Goal: Find specific page/section: Find specific page/section

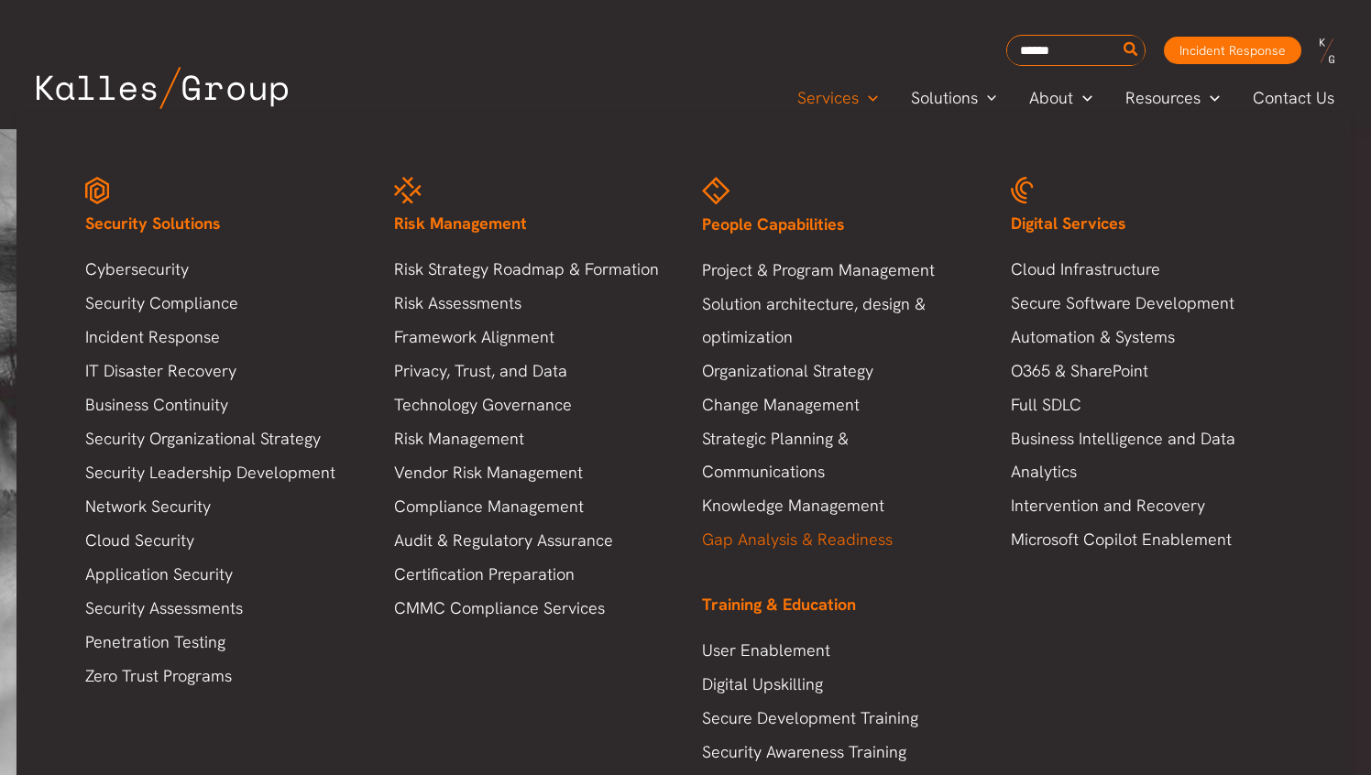
scroll to position [85, 0]
click at [834, 274] on link "Project & Program Management" at bounding box center [838, 270] width 272 height 33
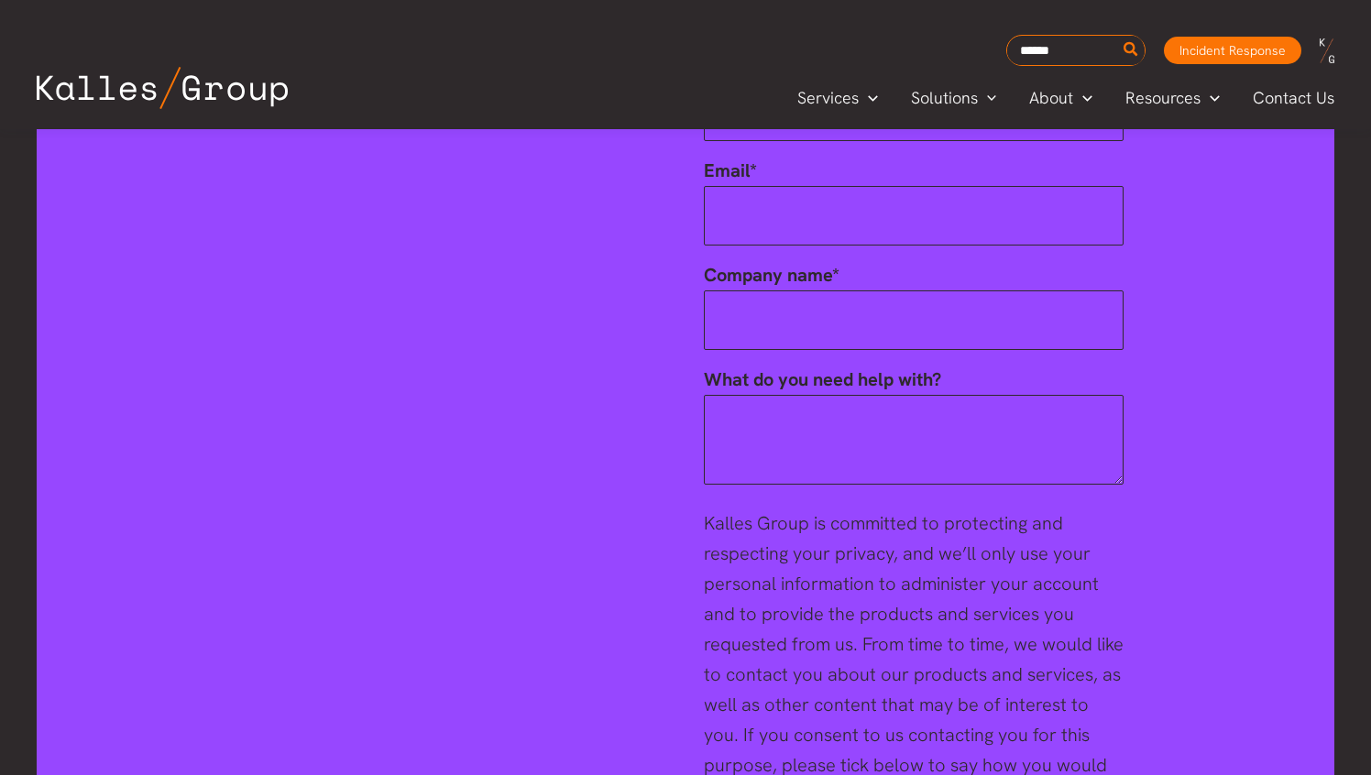
scroll to position [4312, 0]
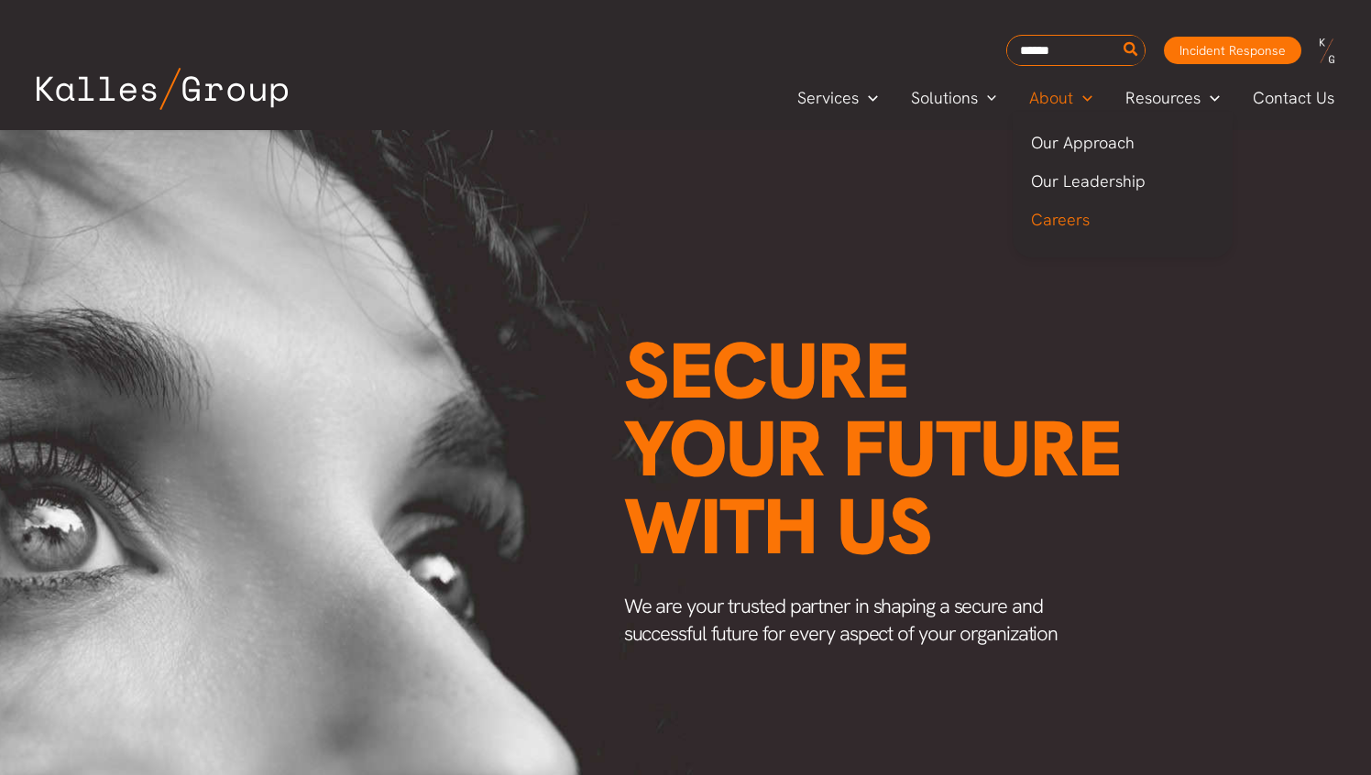
click at [1063, 228] on span "Careers" at bounding box center [1060, 219] width 59 height 21
